Goal: Find specific fact: Find contact information

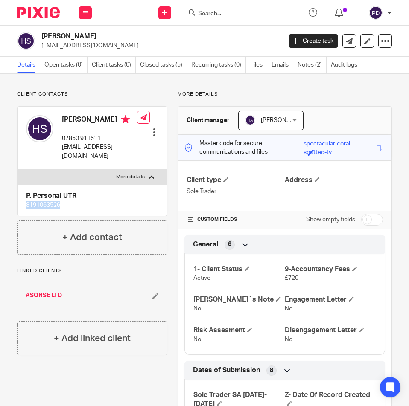
click at [209, 14] on input "Search" at bounding box center [235, 14] width 77 height 8
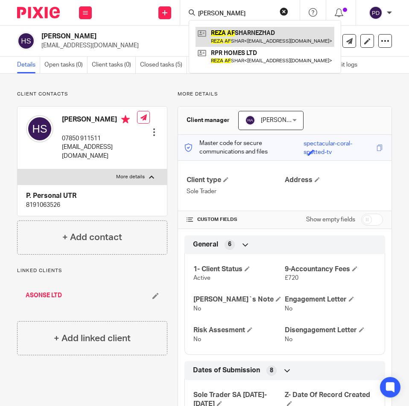
type input "[PERSON_NAME]"
click at [222, 35] on link at bounding box center [264, 37] width 139 height 20
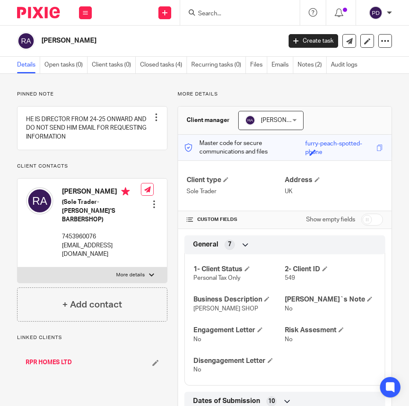
click at [82, 245] on p "[EMAIL_ADDRESS][DOMAIN_NAME]" at bounding box center [101, 249] width 79 height 17
copy div "[EMAIL_ADDRESS][DOMAIN_NAME]"
